Goal: Task Accomplishment & Management: Manage account settings

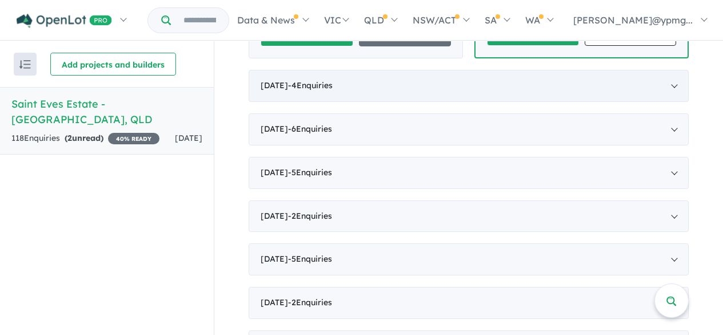
scroll to position [572, 0]
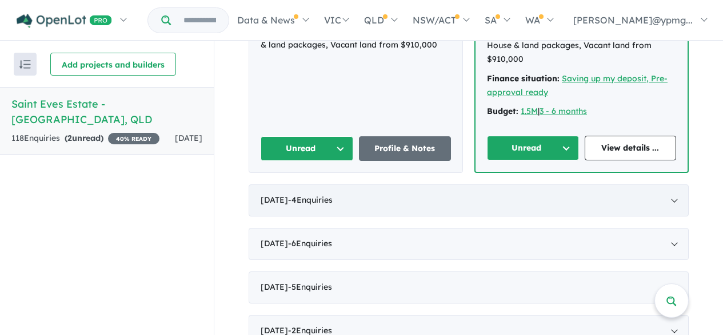
click at [673, 184] on div "[DATE] - 4 Enquir ies ( 0 unread)" at bounding box center [469, 200] width 440 height 32
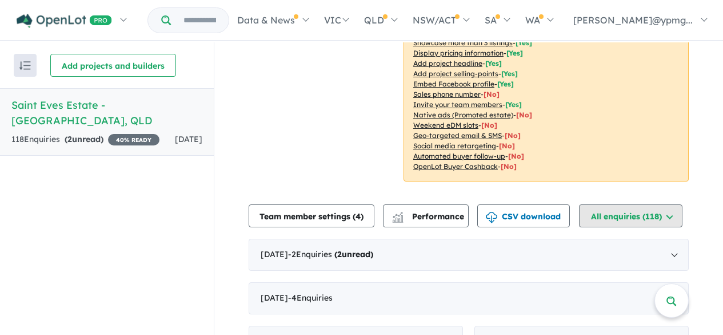
scroll to position [392, 0]
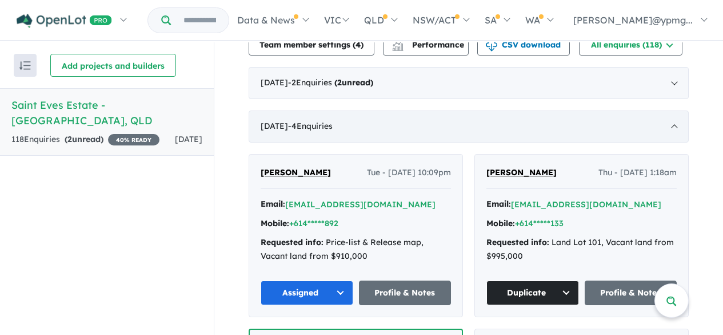
click at [675, 125] on div "[DATE] - 4 Enquir ies ( 0 unread)" at bounding box center [469, 126] width 440 height 32
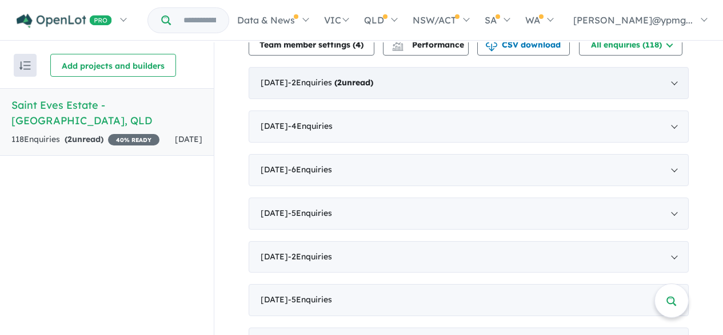
click at [670, 84] on div "[DATE] - 2 Enquir ies ( 2 unread)" at bounding box center [469, 83] width 440 height 32
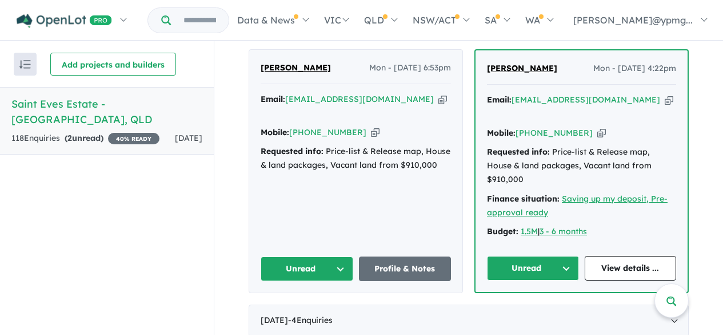
scroll to position [449, 0]
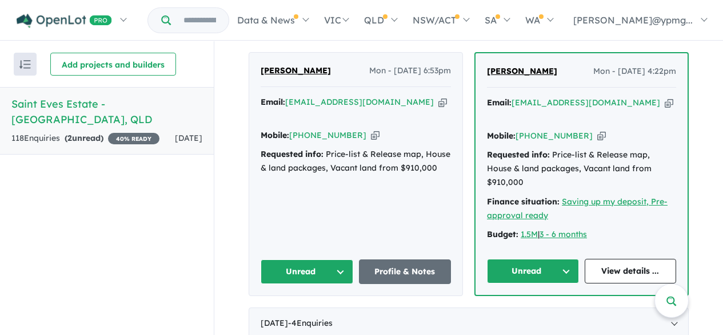
click at [554, 258] on button "Unread" at bounding box center [533, 270] width 92 height 25
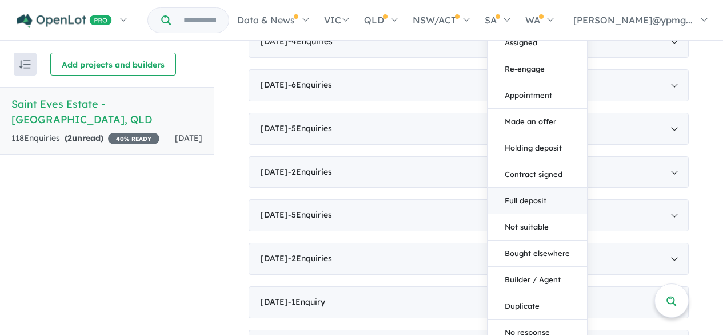
scroll to position [735, 0]
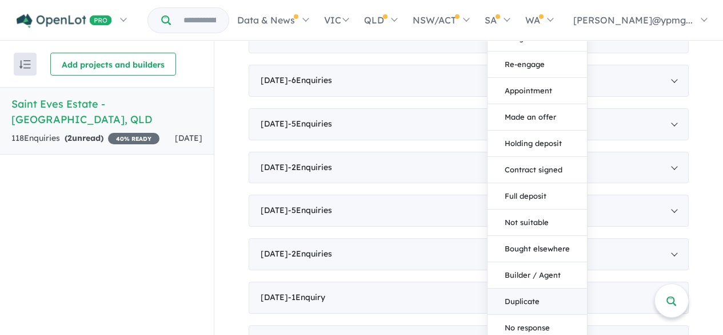
click at [522, 288] on button "Duplicate" at bounding box center [538, 301] width 100 height 26
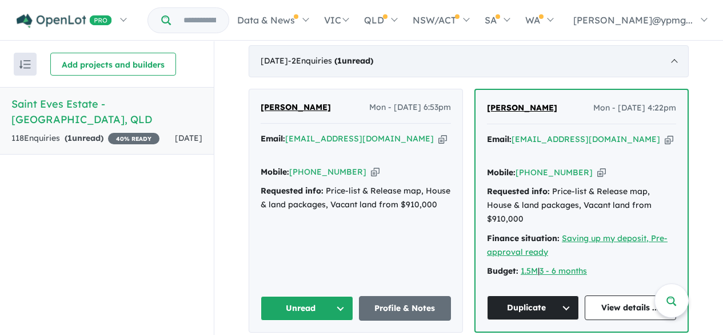
scroll to position [392, 0]
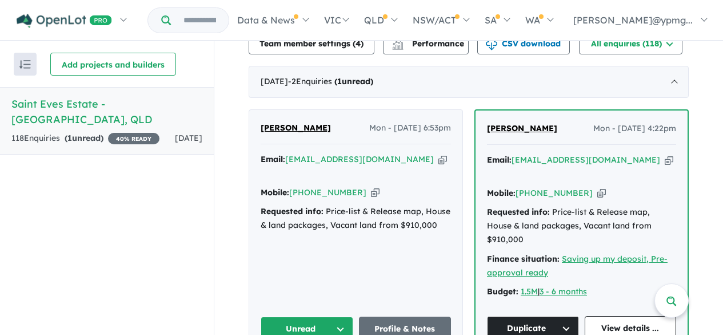
click at [371, 186] on icon "button" at bounding box center [375, 192] width 9 height 12
click at [439, 158] on icon "button" at bounding box center [443, 159] width 9 height 12
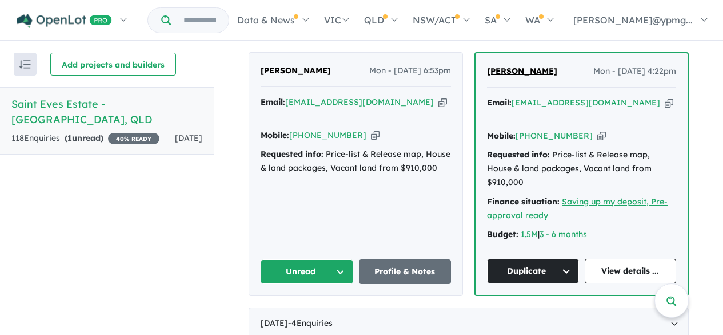
click at [439, 101] on icon "button" at bounding box center [443, 102] width 9 height 12
drag, startPoint x: 328, startPoint y: 71, endPoint x: 256, endPoint y: 73, distance: 72.1
click at [256, 73] on div "[PERSON_NAME] Mon - [DATE] 6:53pm Email: [EMAIL_ADDRESS][DOMAIN_NAME] Copied! M…" at bounding box center [355, 174] width 213 height 242
copy span "[PERSON_NAME]"
click at [372, 150] on div "Requested info: Price-list & Release map, House & land packages, Vacant land fr…" at bounding box center [356, 161] width 190 height 27
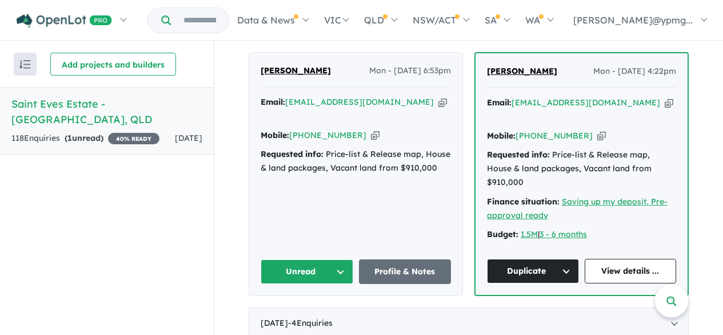
click at [439, 103] on icon "button" at bounding box center [443, 102] width 9 height 12
click at [371, 129] on icon "button" at bounding box center [375, 135] width 9 height 12
click at [323, 259] on button "Unread" at bounding box center [307, 271] width 93 height 25
click at [303, 312] on button "Assigned" at bounding box center [311, 325] width 100 height 26
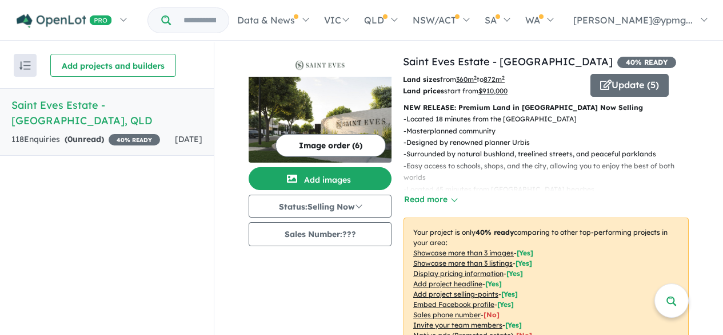
scroll to position [0, 0]
